Goal: Information Seeking & Learning: Learn about a topic

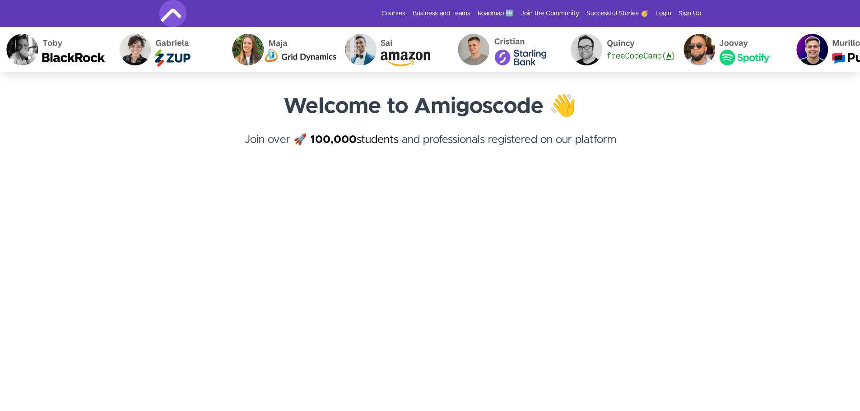
click at [393, 10] on link "Courses" at bounding box center [393, 13] width 24 height 9
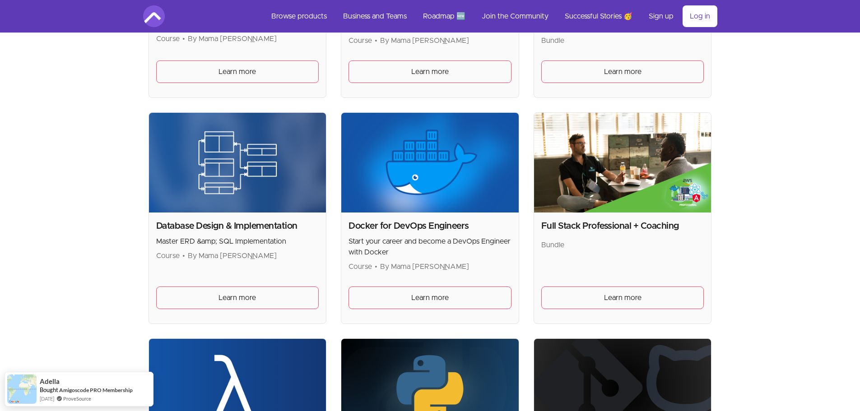
scroll to position [242, 0]
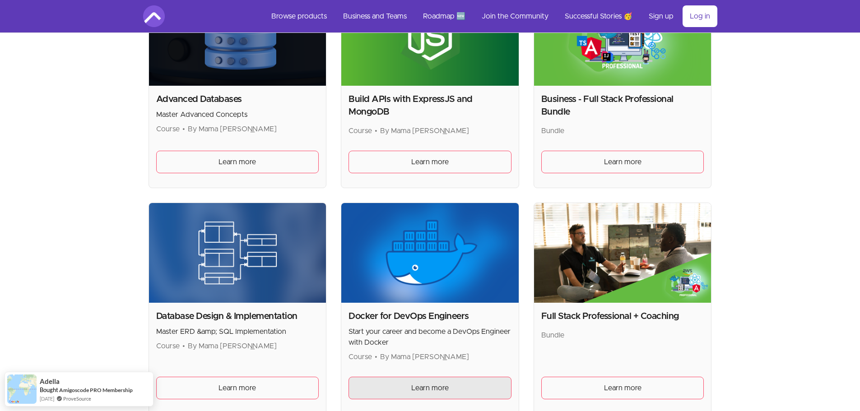
click at [450, 387] on link "Learn more" at bounding box center [429, 388] width 163 height 23
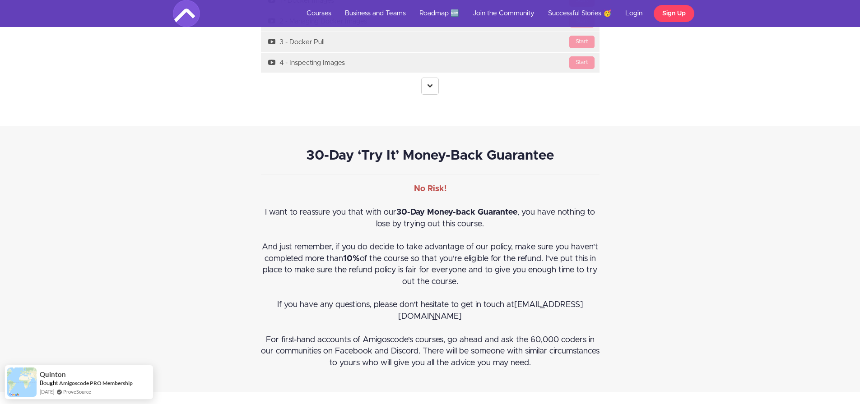
scroll to position [2799, 0]
